Goal: Task Accomplishment & Management: Manage account settings

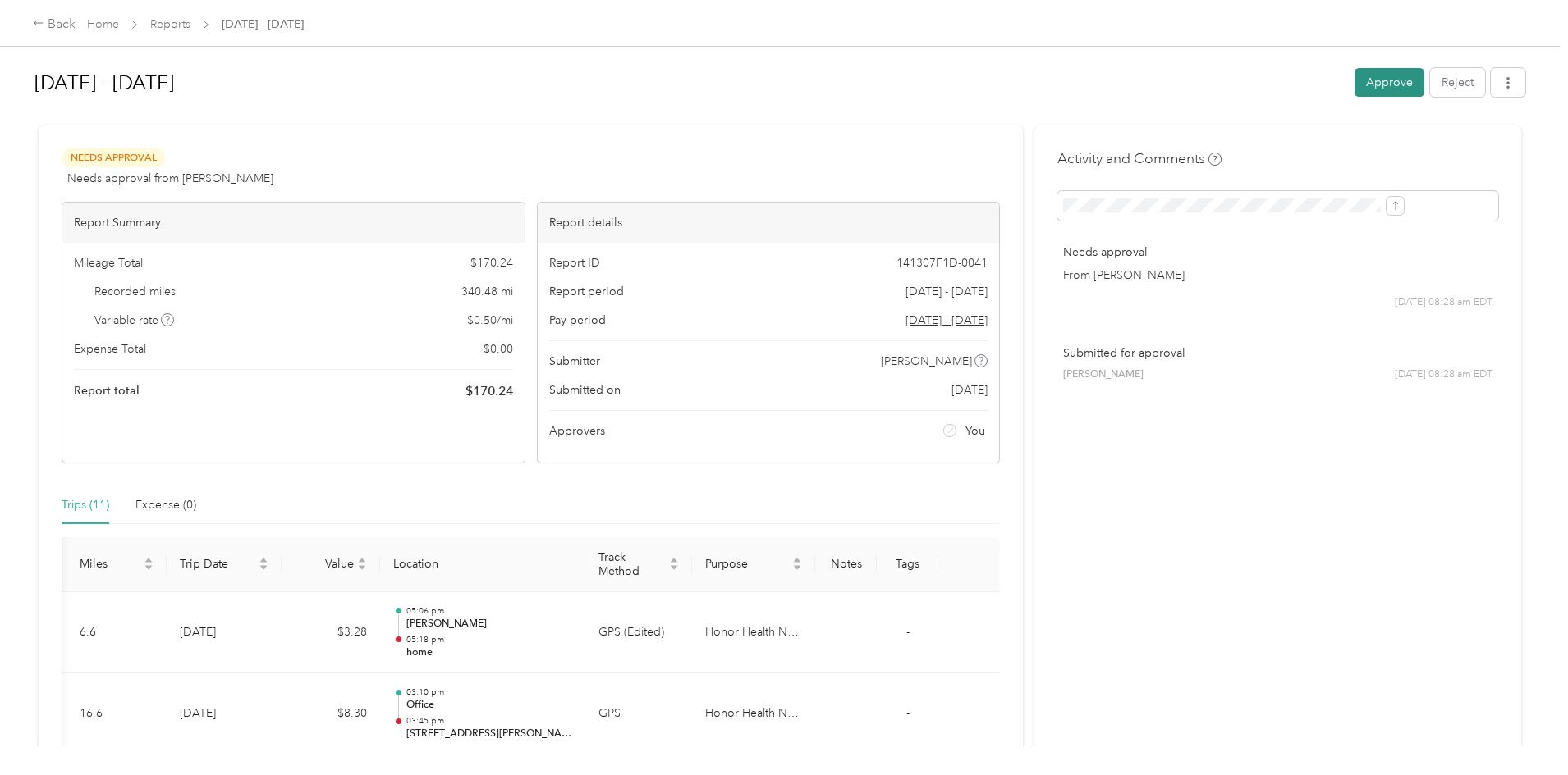
click at [1354, 86] on button "Approve" at bounding box center [1389, 82] width 70 height 29
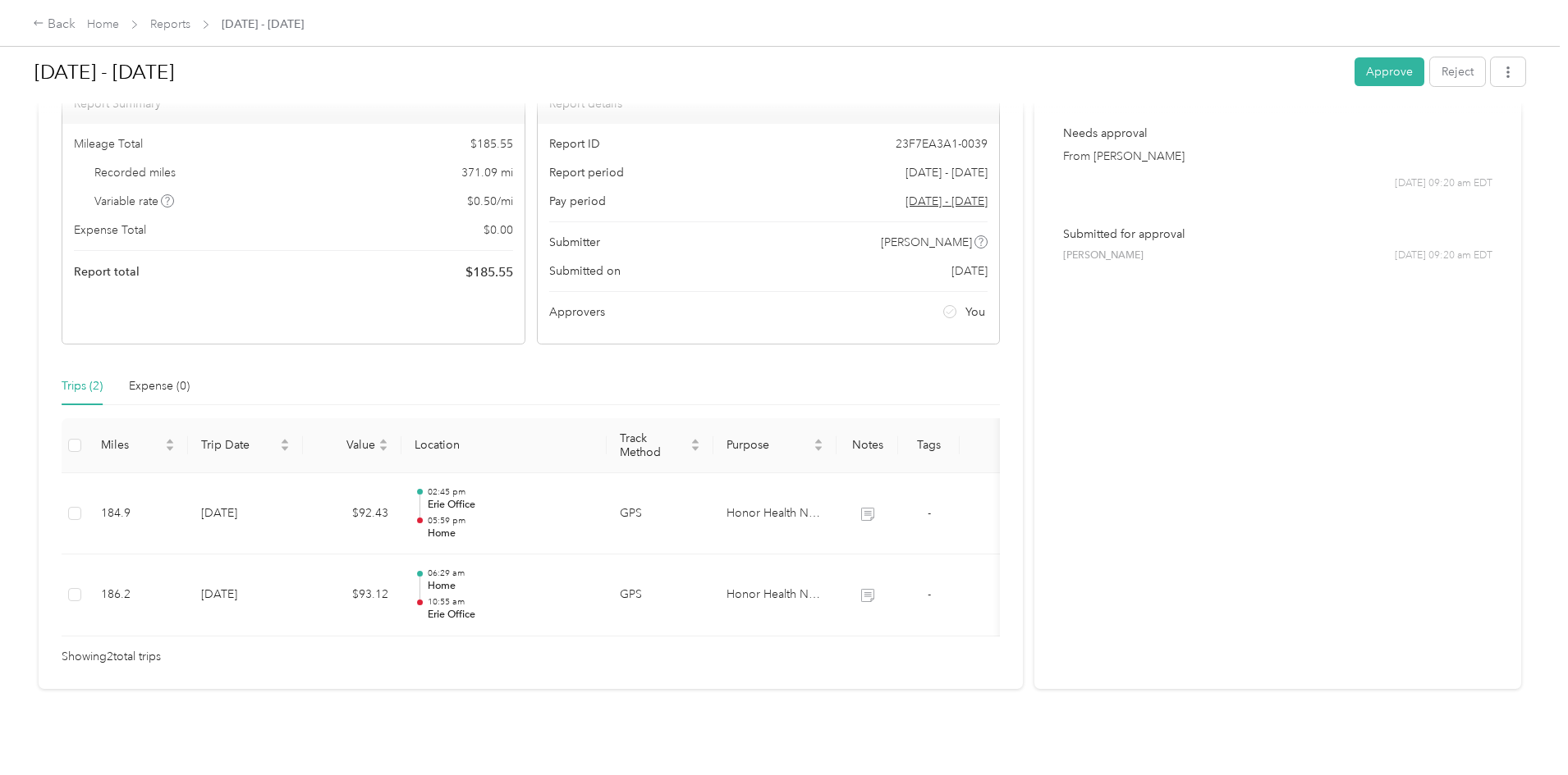
scroll to position [144, 0]
click at [1354, 66] on button "Approve" at bounding box center [1389, 71] width 70 height 29
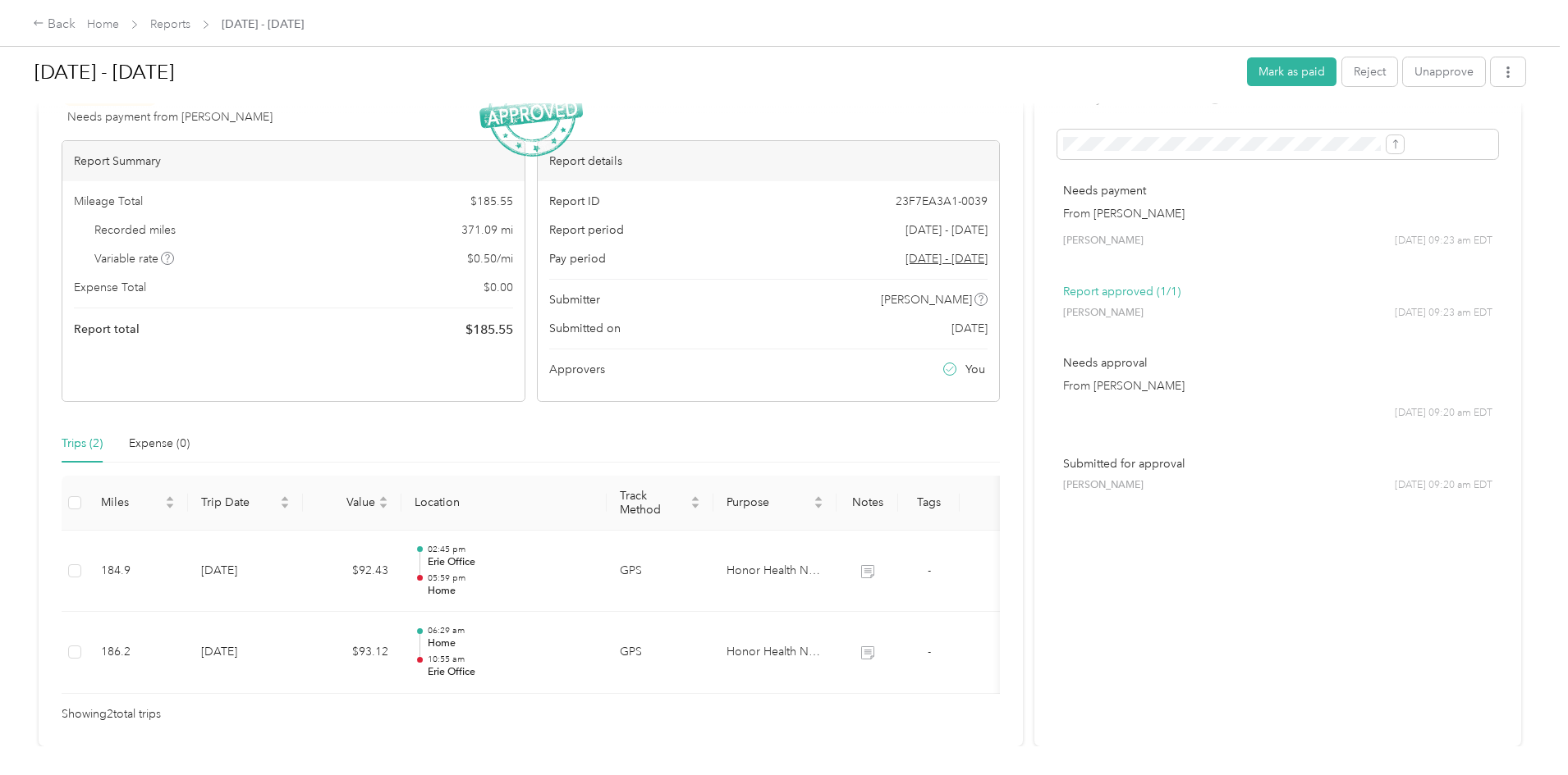
scroll to position [0, 0]
